Goal: Find specific page/section

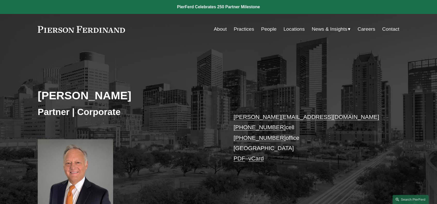
click at [286, 30] on link "Locations" at bounding box center [294, 29] width 21 height 10
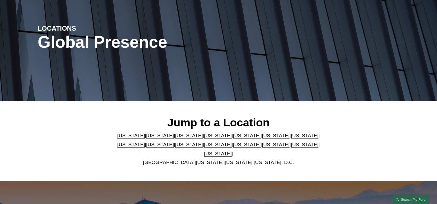
scroll to position [52, 0]
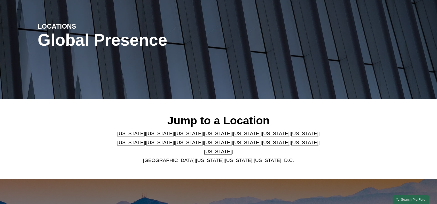
click at [232, 149] on link "[US_STATE]" at bounding box center [218, 151] width 28 height 5
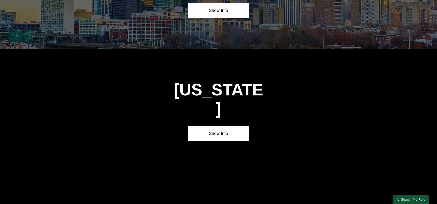
scroll to position [1750, 0]
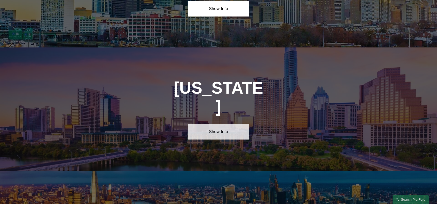
click at [209, 124] on link "Show Info" at bounding box center [218, 131] width 60 height 15
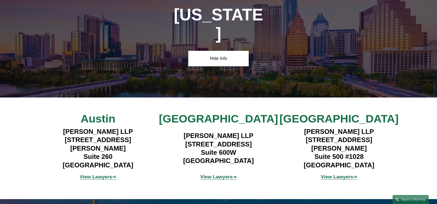
scroll to position [1828, 0]
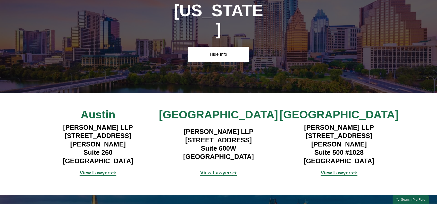
click at [329, 170] on strong "View Lawyers" at bounding box center [337, 172] width 33 height 5
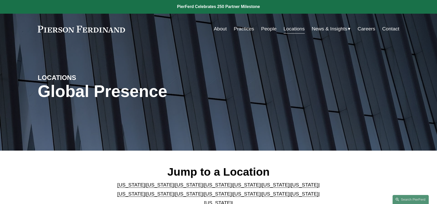
scroll to position [0, 0]
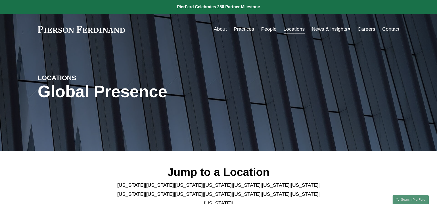
click at [217, 30] on link "About" at bounding box center [220, 29] width 13 height 10
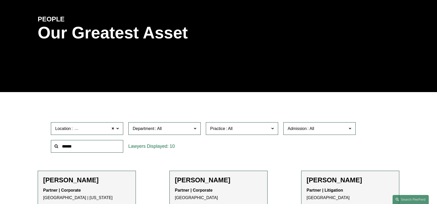
scroll to position [52, 0]
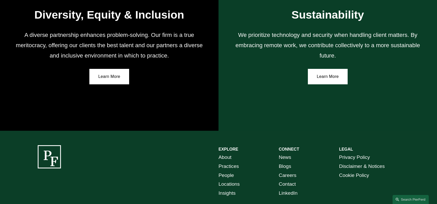
scroll to position [954, 0]
